Goal: Information Seeking & Learning: Learn about a topic

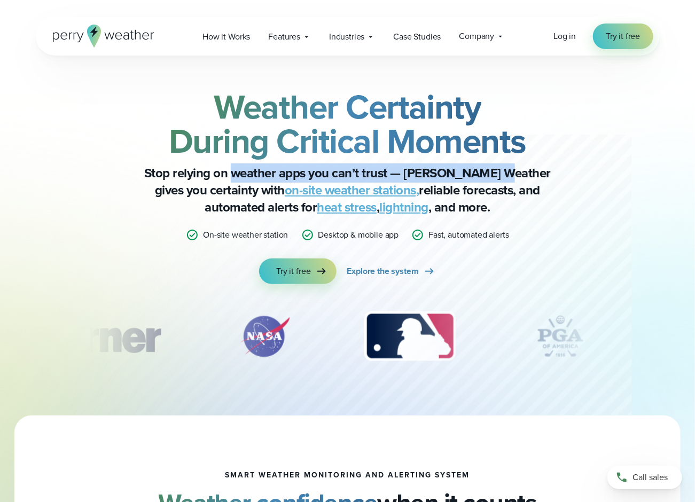
drag, startPoint x: 235, startPoint y: 176, endPoint x: 513, endPoint y: 177, distance: 277.1
click at [506, 176] on p "Stop relying on weather apps you can’t trust — Perry Weather gives you certaint…" at bounding box center [347, 189] width 427 height 51
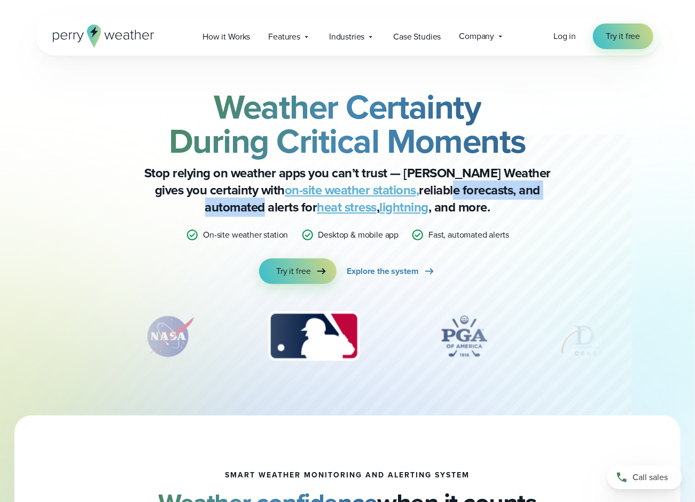
drag, startPoint x: 428, startPoint y: 192, endPoint x: 545, endPoint y: 196, distance: 116.5
click at [545, 196] on p "Stop relying on weather apps you can’t trust — Perry Weather gives you certaint…" at bounding box center [347, 189] width 427 height 51
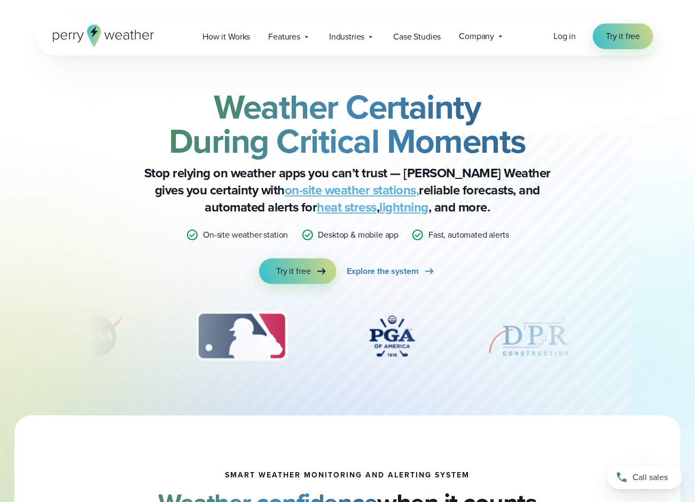
click at [177, 188] on p "Stop relying on weather apps you can’t trust — Perry Weather gives you certaint…" at bounding box center [347, 189] width 427 height 51
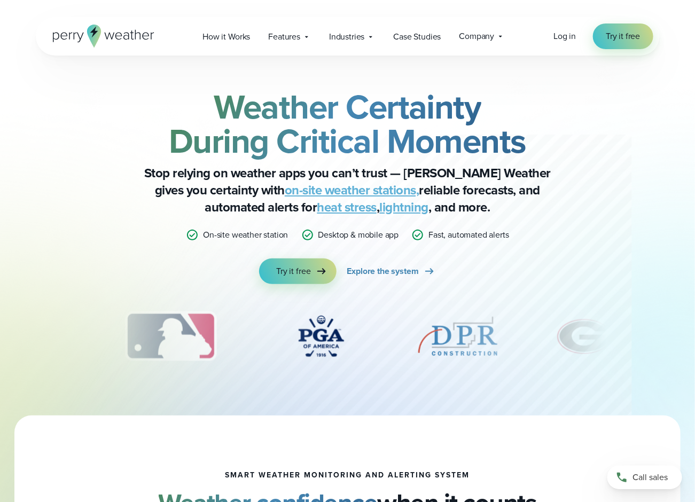
click at [317, 206] on link "heat stress" at bounding box center [347, 207] width 60 height 19
